Goal: Find specific page/section: Find specific page/section

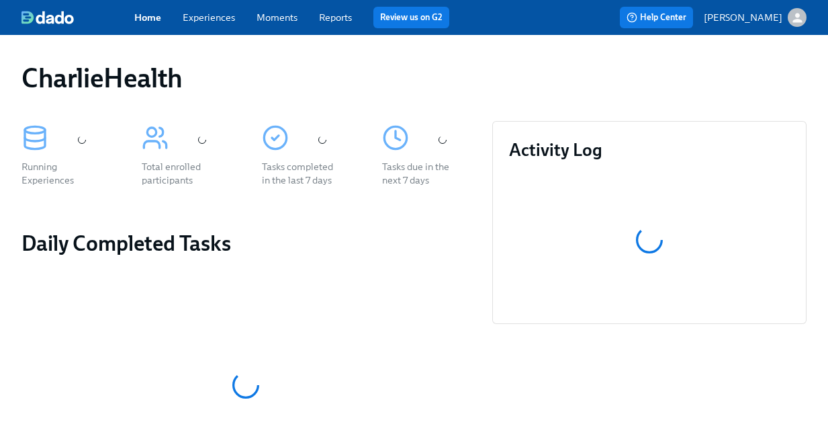
click at [234, 17] on div "Home Experiences Moments Reports Review us on G2" at bounding box center [302, 17] width 336 height 21
click at [213, 19] on link "Experiences" at bounding box center [209, 17] width 52 height 12
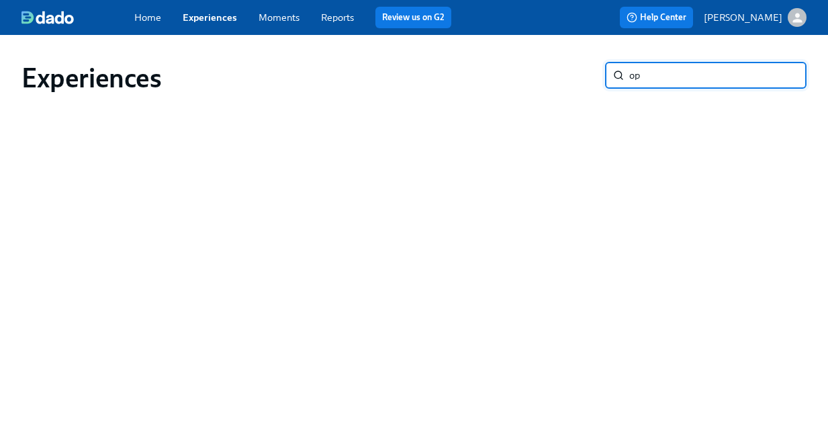
type input "o"
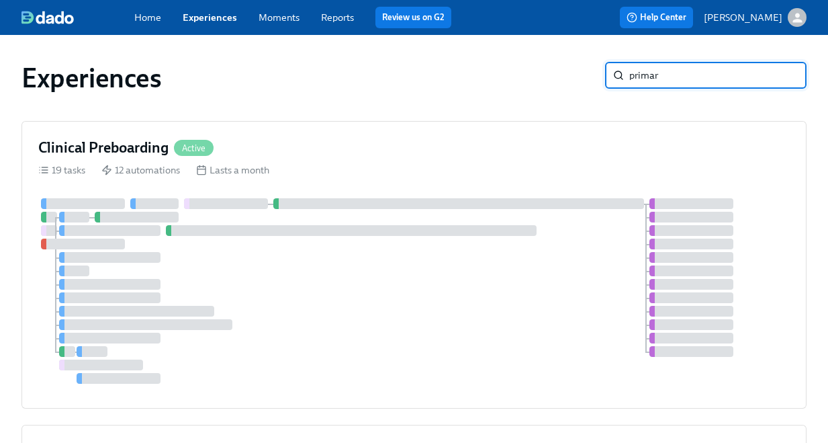
type input "primary"
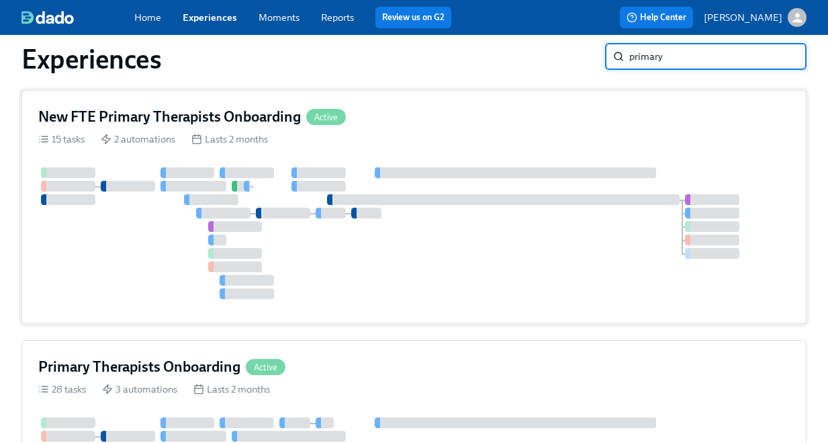
scroll to position [45, 0]
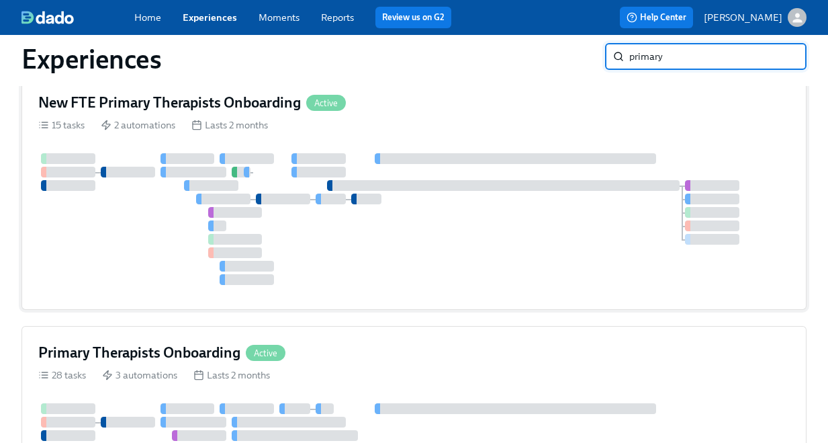
click at [315, 132] on div "15 tasks 2 automations Lasts 2 months" at bounding box center [414, 124] width 752 height 13
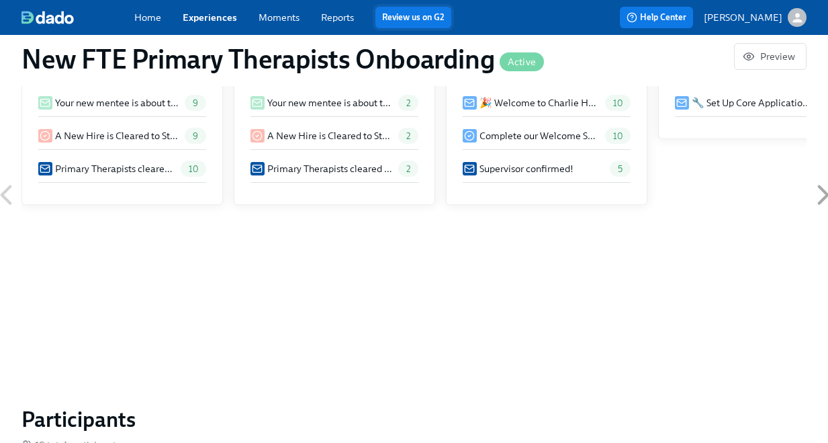
scroll to position [0, 4239]
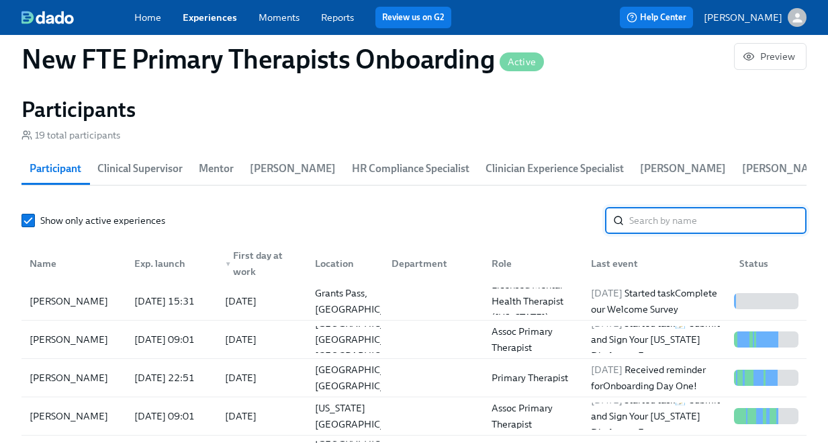
click at [676, 216] on input "search" at bounding box center [717, 220] width 177 height 27
paste input "[PERSON_NAME]"
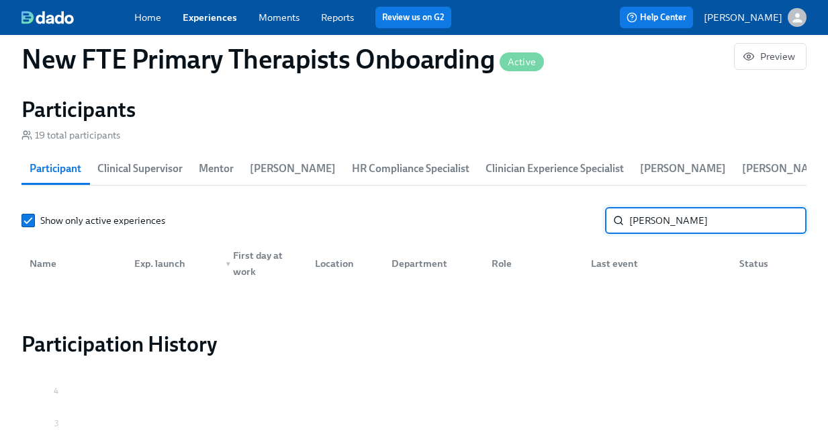
click at [661, 220] on input "[PERSON_NAME]" at bounding box center [717, 220] width 177 height 27
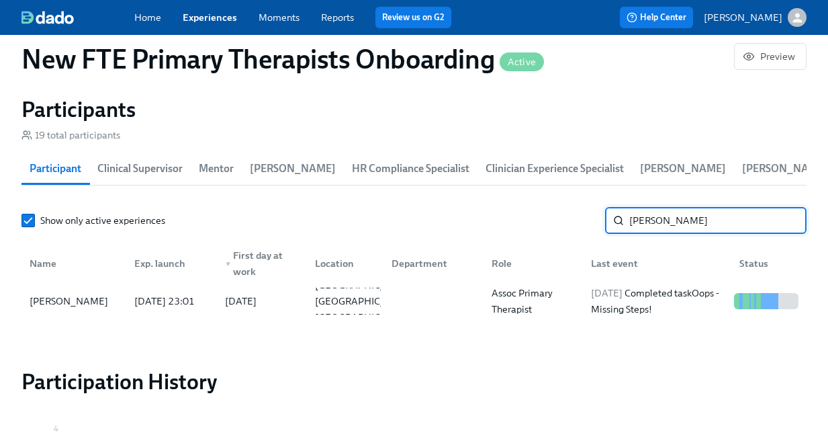
type input "[PERSON_NAME]"
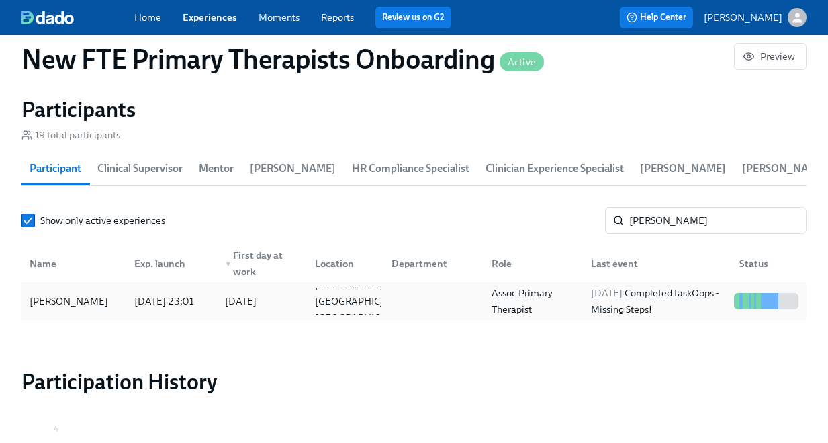
click at [688, 302] on div "[DATE] Completed task Oops - Missing Steps!" at bounding box center [657, 301] width 143 height 32
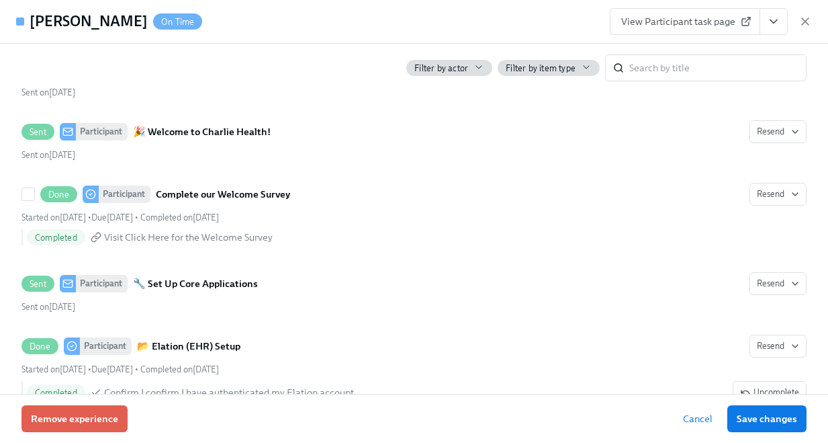
scroll to position [956, 0]
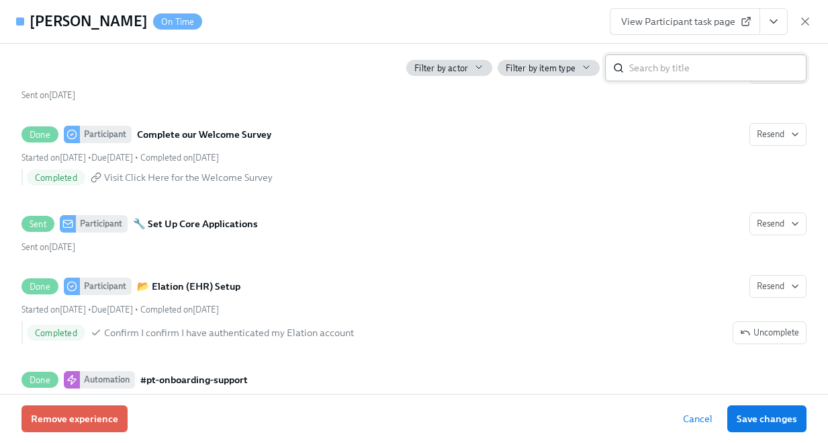
click at [705, 76] on input "search" at bounding box center [717, 67] width 177 height 27
type input "[US_STATE]"
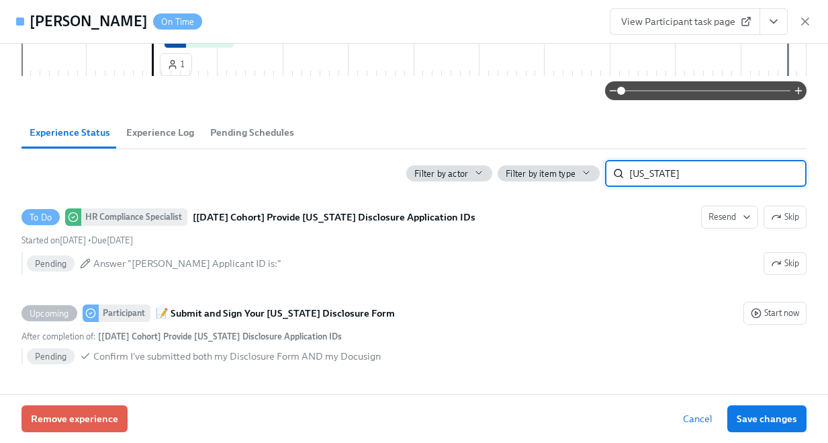
scroll to position [506, 0]
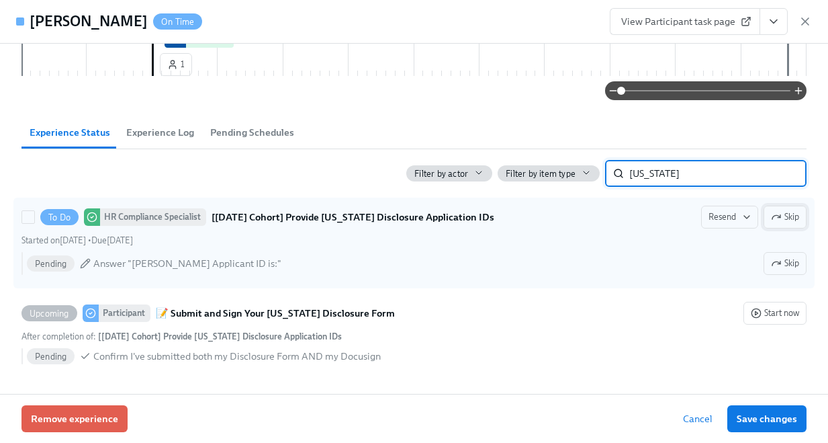
click at [799, 210] on button "Skip" at bounding box center [785, 217] width 43 height 23
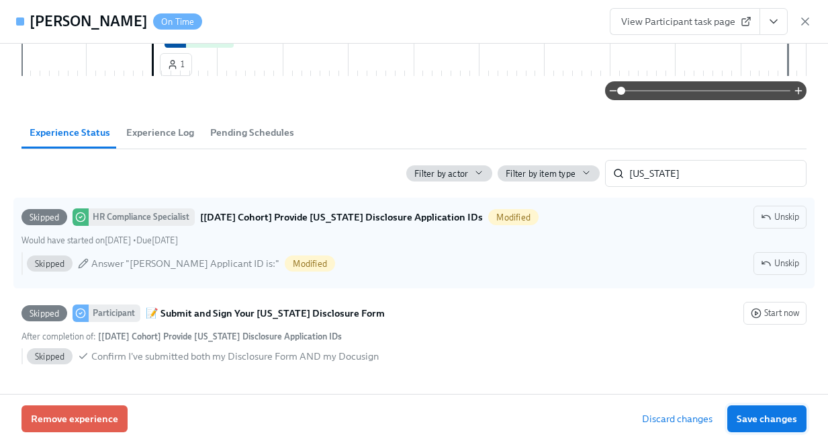
click at [778, 418] on span "Save changes" at bounding box center [767, 418] width 60 height 13
